Goal: Navigation & Orientation: Find specific page/section

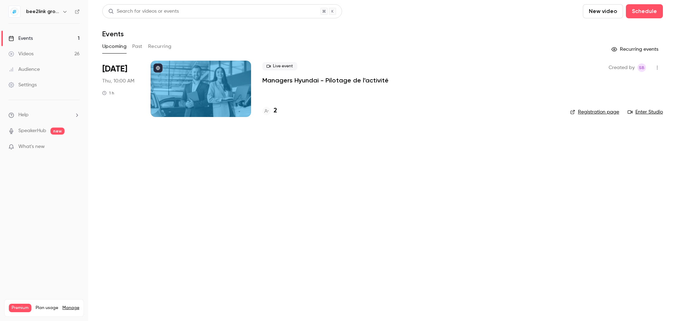
click at [139, 44] on button "Past" at bounding box center [137, 46] width 10 height 11
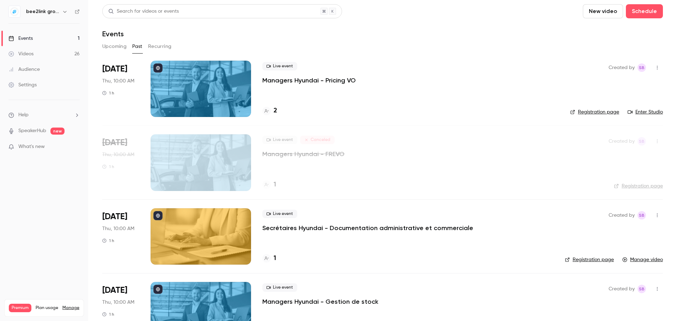
click at [58, 6] on div "bee2link group - Formation continue Hyundai" at bounding box center [43, 12] width 71 height 12
click at [59, 10] on div "bee2link group - Formation continue Hyundai" at bounding box center [47, 11] width 43 height 8
click at [61, 14] on button "button" at bounding box center [65, 11] width 8 height 8
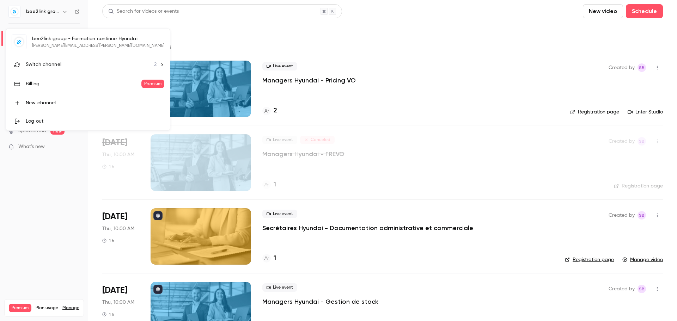
click at [109, 65] on div "Switch channel 2" at bounding box center [91, 64] width 131 height 7
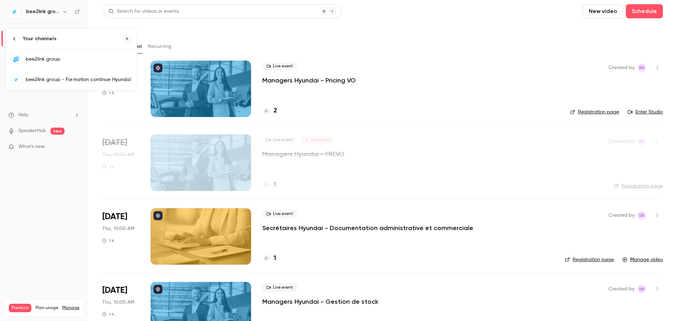
click at [60, 63] on link "bee2link group" at bounding box center [71, 59] width 131 height 20
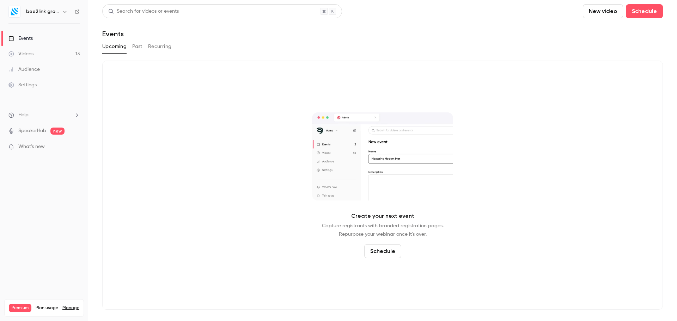
click at [137, 50] on button "Past" at bounding box center [137, 46] width 10 height 11
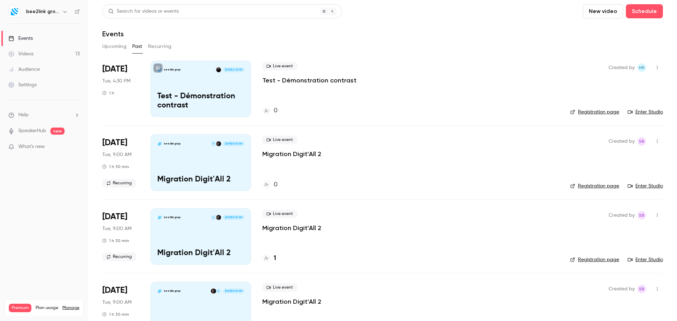
scroll to position [70, 0]
